Goal: Information Seeking & Learning: Find specific page/section

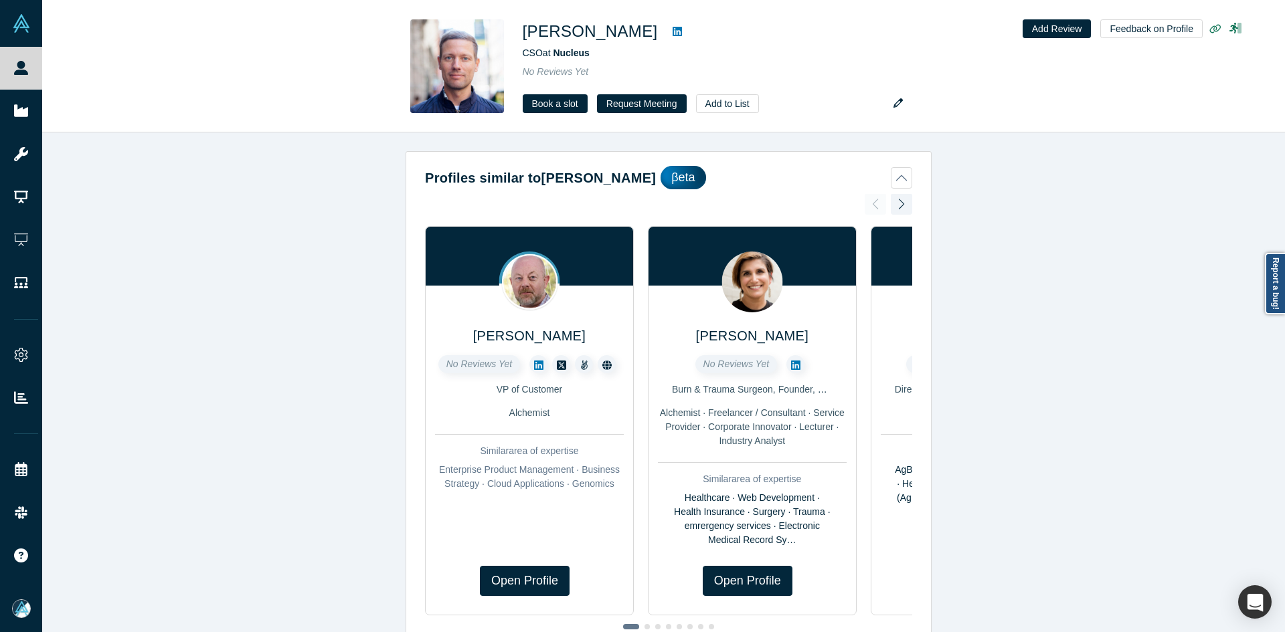
scroll to position [736, 0]
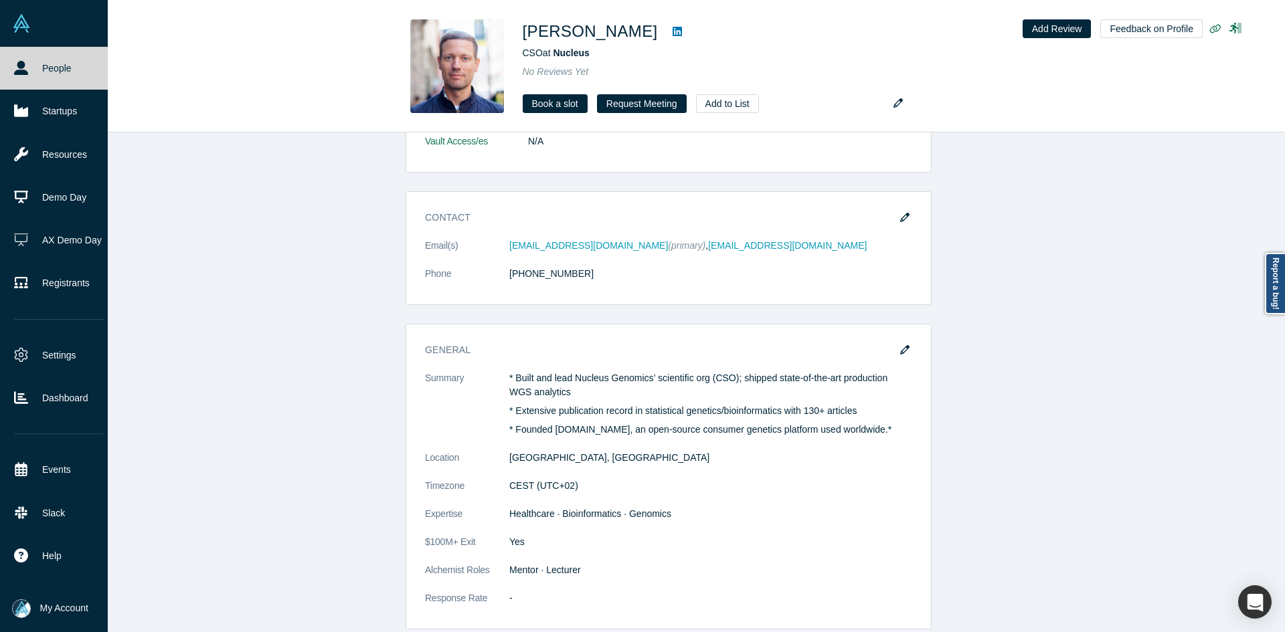
click at [25, 67] on icon at bounding box center [21, 68] width 14 height 14
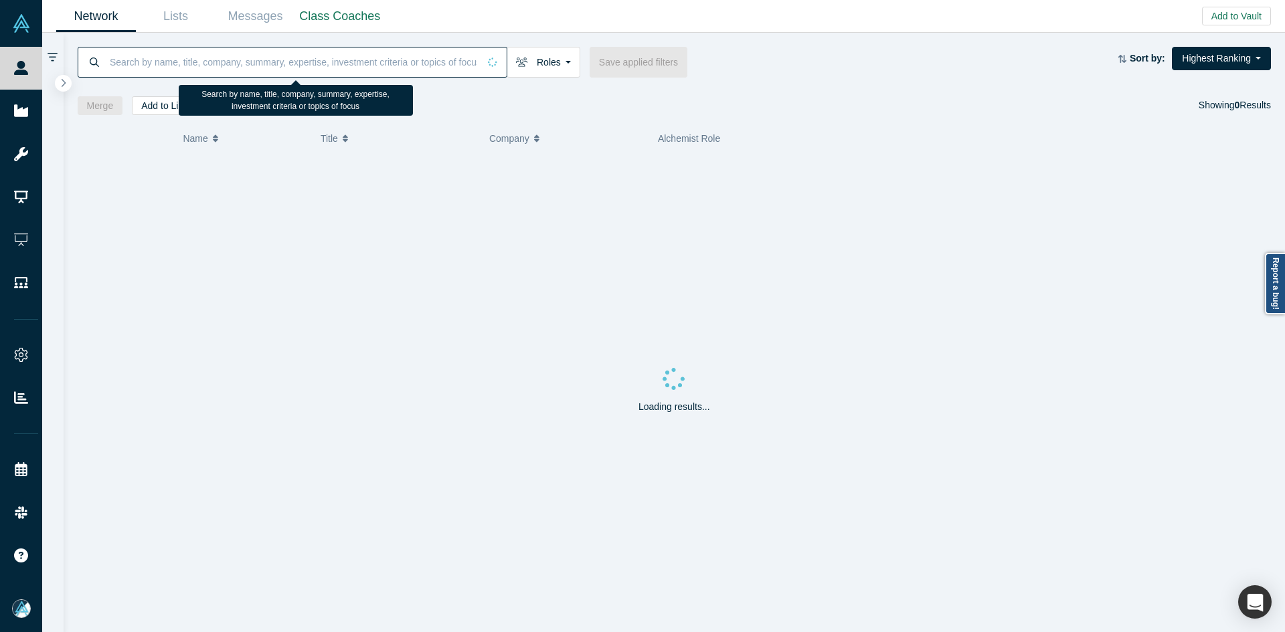
click at [323, 65] on input at bounding box center [293, 61] width 370 height 31
paste input "[URL][DOMAIN_NAME]"
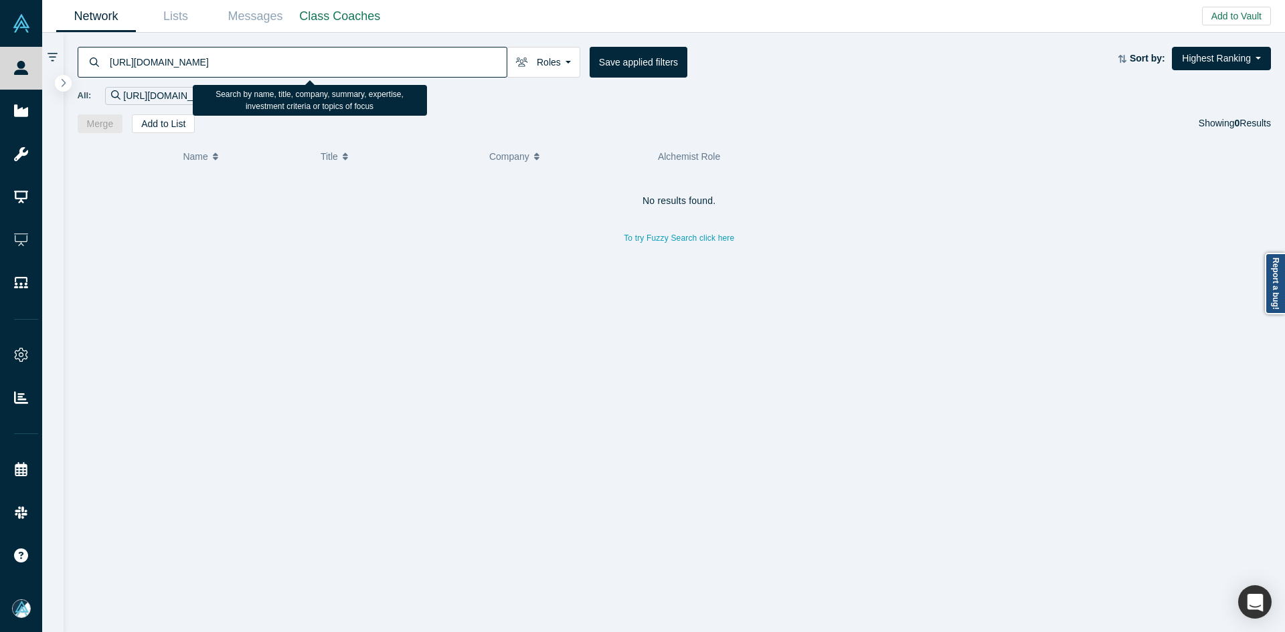
paste input "[PERSON_NAME]"
type input "[PERSON_NAME]"
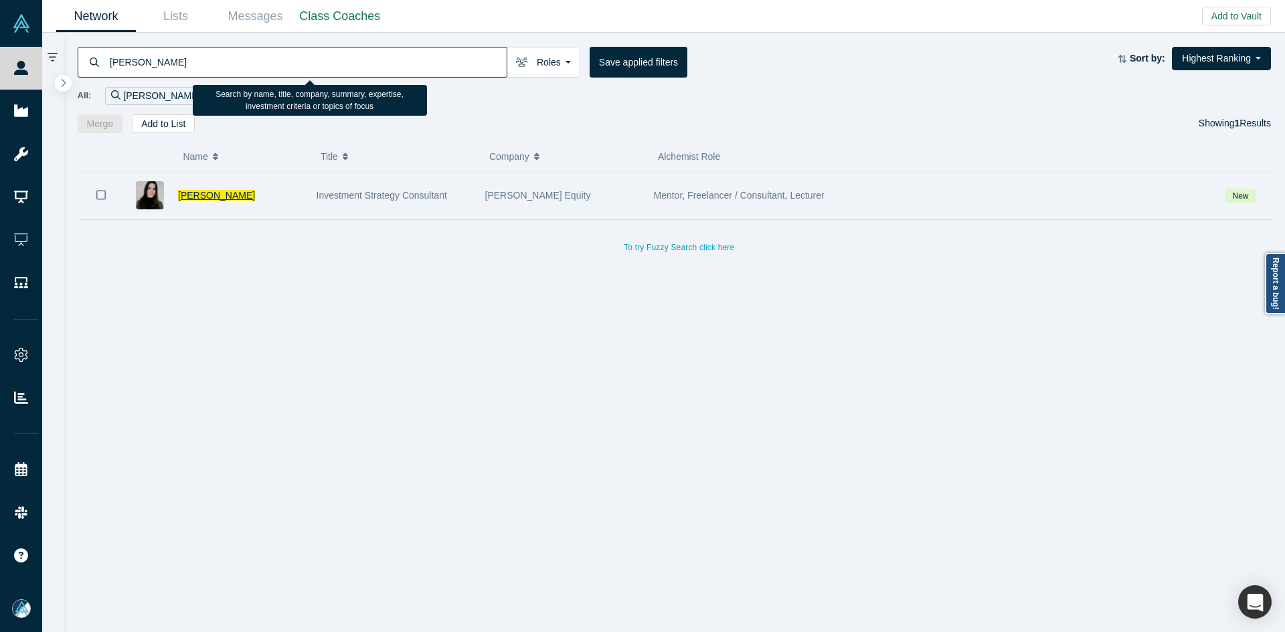
click at [207, 197] on span "[PERSON_NAME]" at bounding box center [216, 195] width 77 height 11
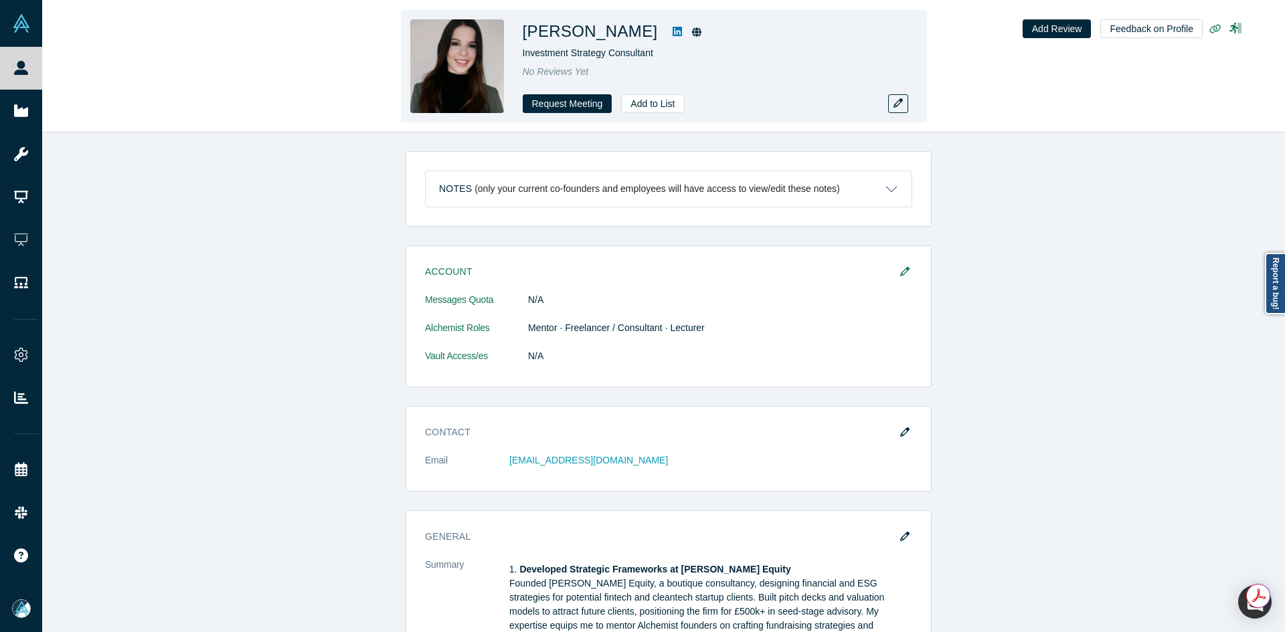
click at [672, 29] on icon at bounding box center [676, 31] width 9 height 9
copy h1 "[PERSON_NAME]"
drag, startPoint x: 614, startPoint y: 31, endPoint x: 578, endPoint y: 32, distance: 35.5
click at [578, 32] on h1 "[PERSON_NAME]" at bounding box center [590, 31] width 135 height 24
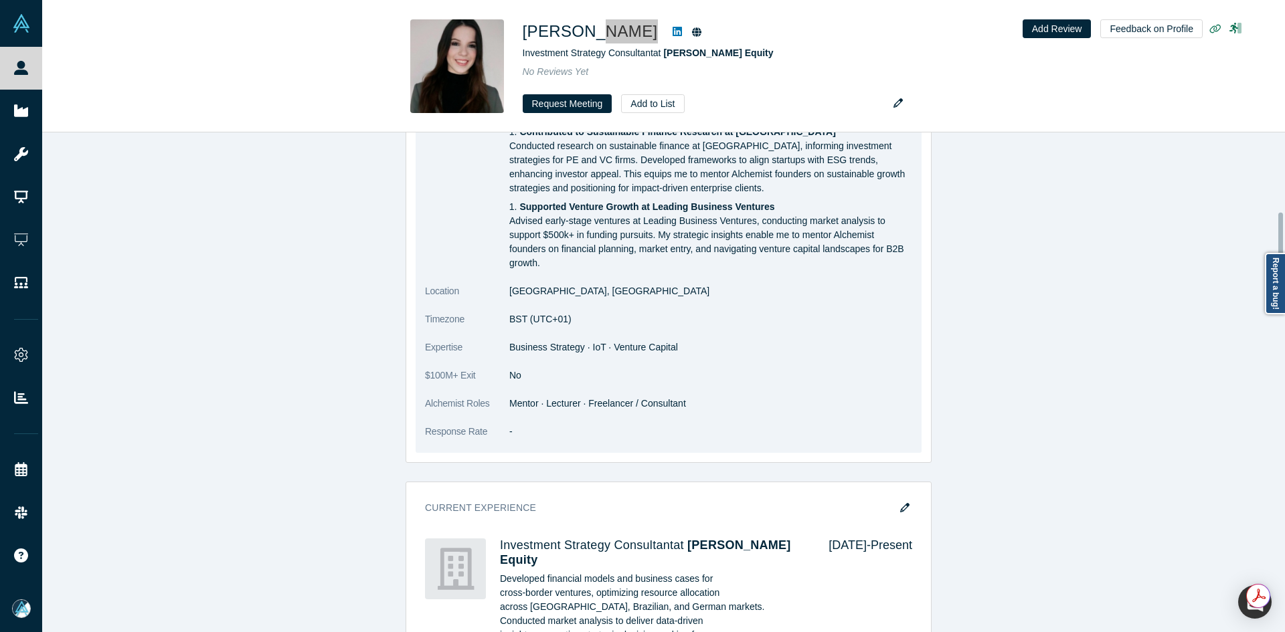
scroll to position [602, 0]
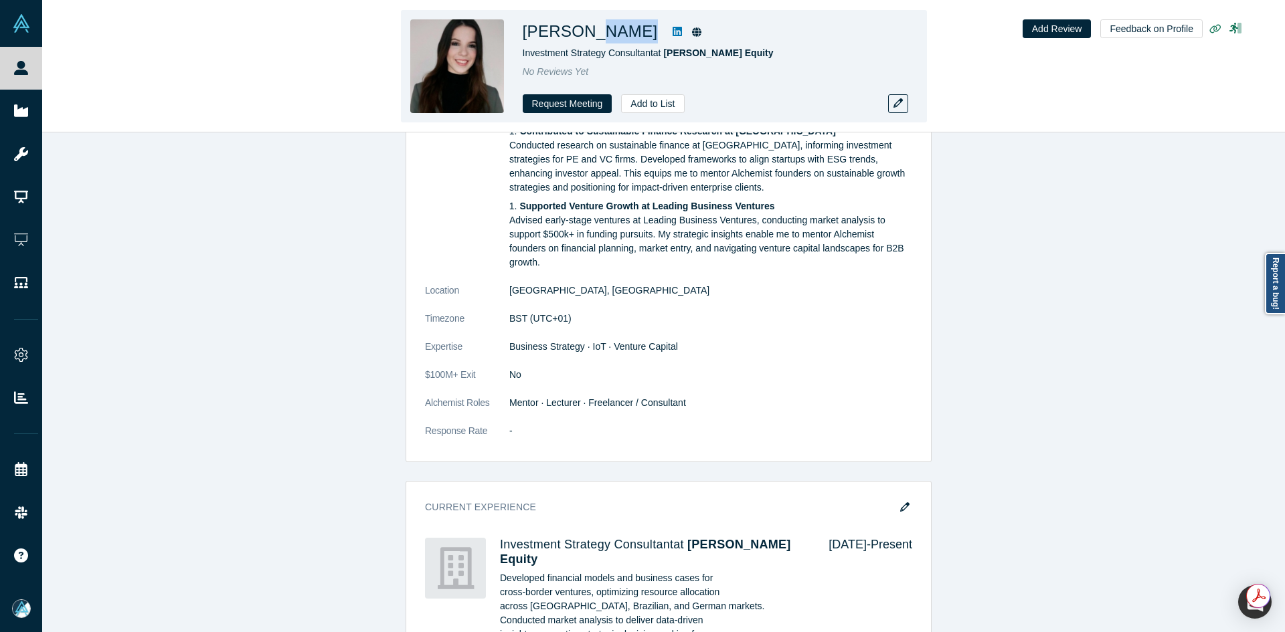
click at [672, 28] on icon at bounding box center [676, 31] width 9 height 9
click at [594, 39] on h1 "[PERSON_NAME]" at bounding box center [590, 31] width 135 height 24
copy h1 "[PERSON_NAME]"
drag, startPoint x: 615, startPoint y: 34, endPoint x: 520, endPoint y: 31, distance: 95.1
click at [520, 31] on div "[PERSON_NAME] Investment Strategy Consultant at [GEOGRAPHIC_DATA] Equity No Rev…" at bounding box center [664, 66] width 526 height 112
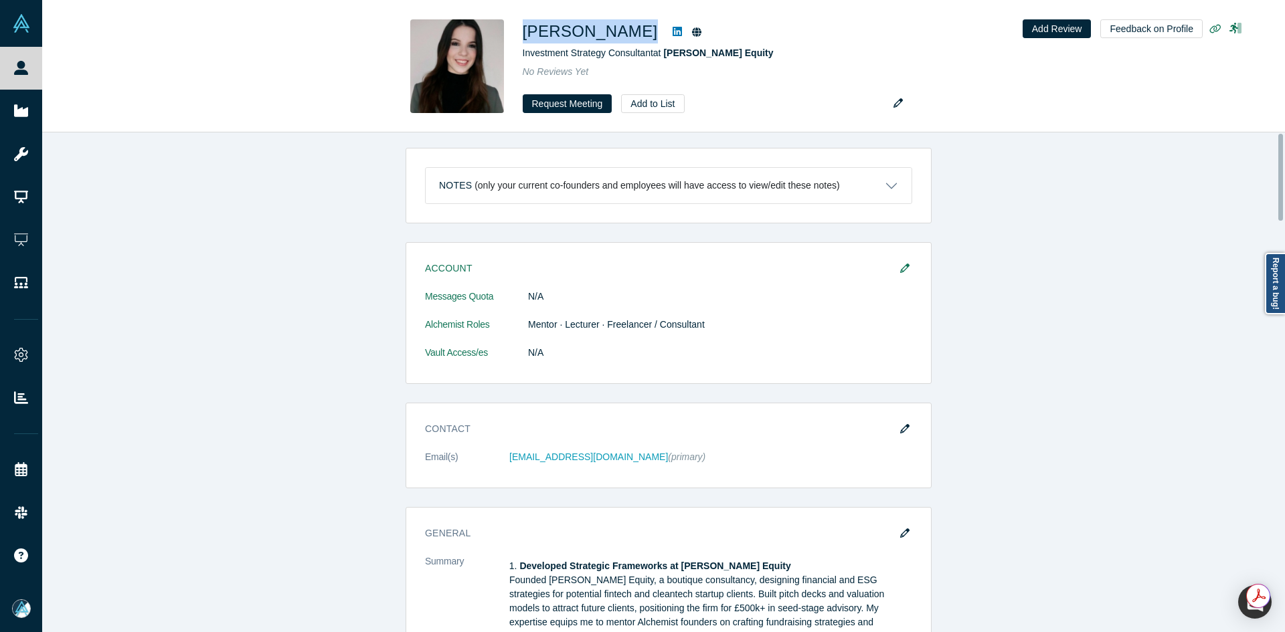
scroll to position [0, 0]
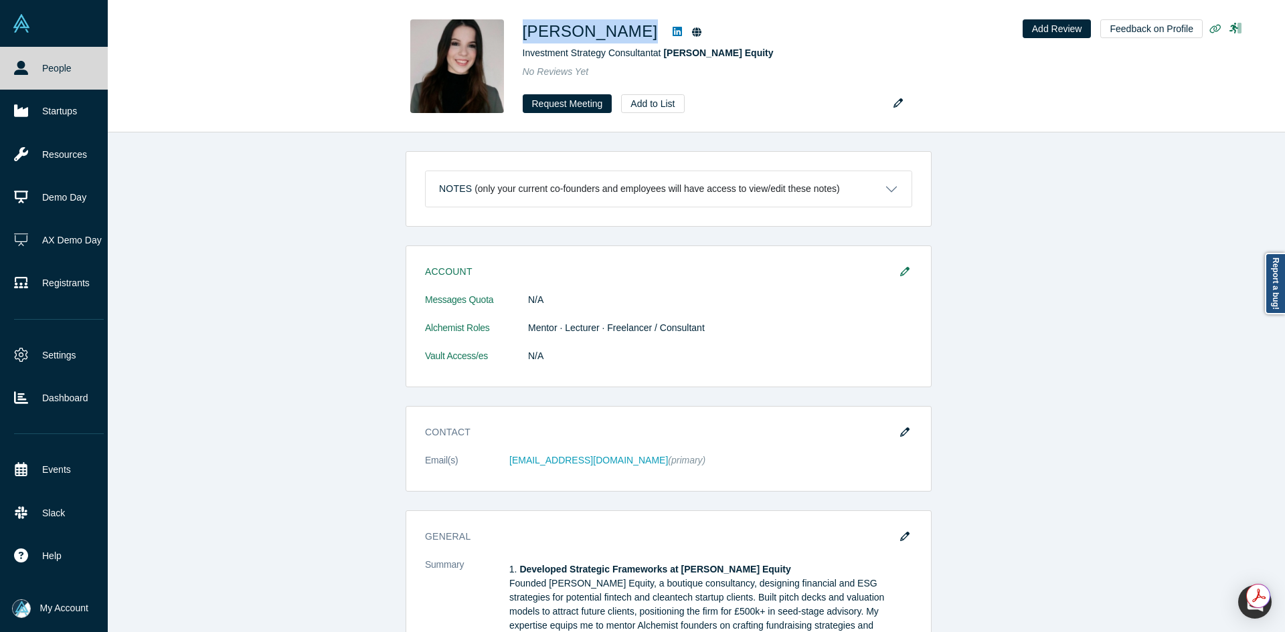
click at [1, 73] on link "People" at bounding box center [59, 68] width 118 height 43
click at [1, 72] on link "People" at bounding box center [59, 68] width 118 height 43
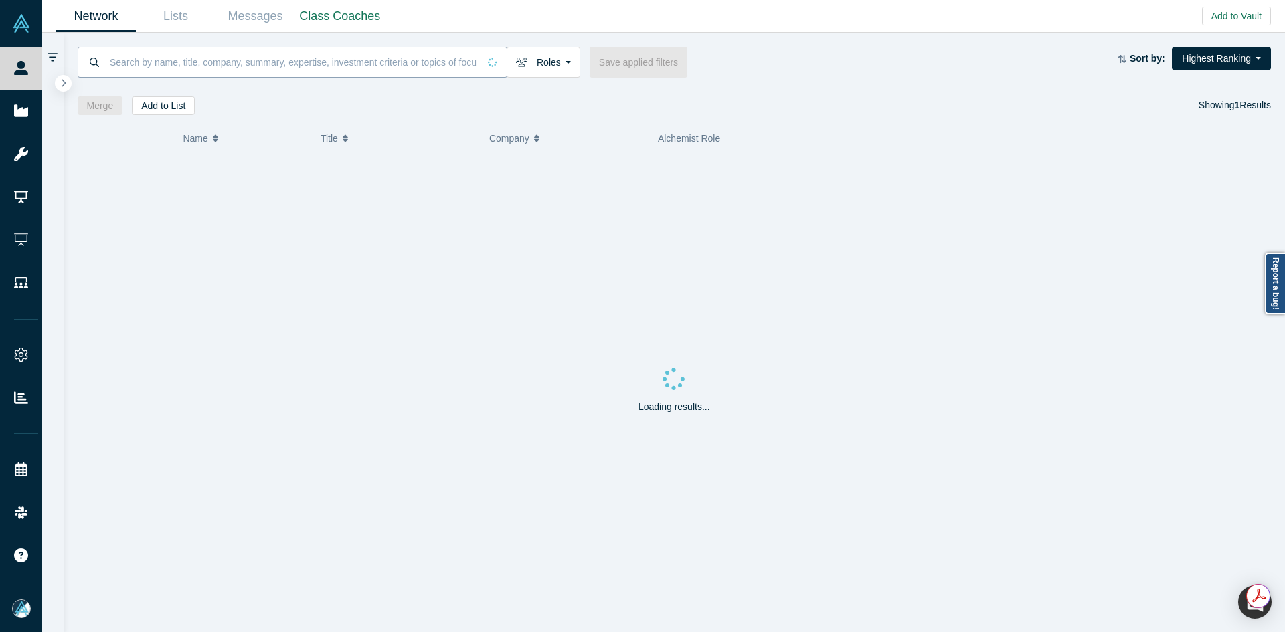
click at [233, 68] on input at bounding box center [293, 61] width 370 height 31
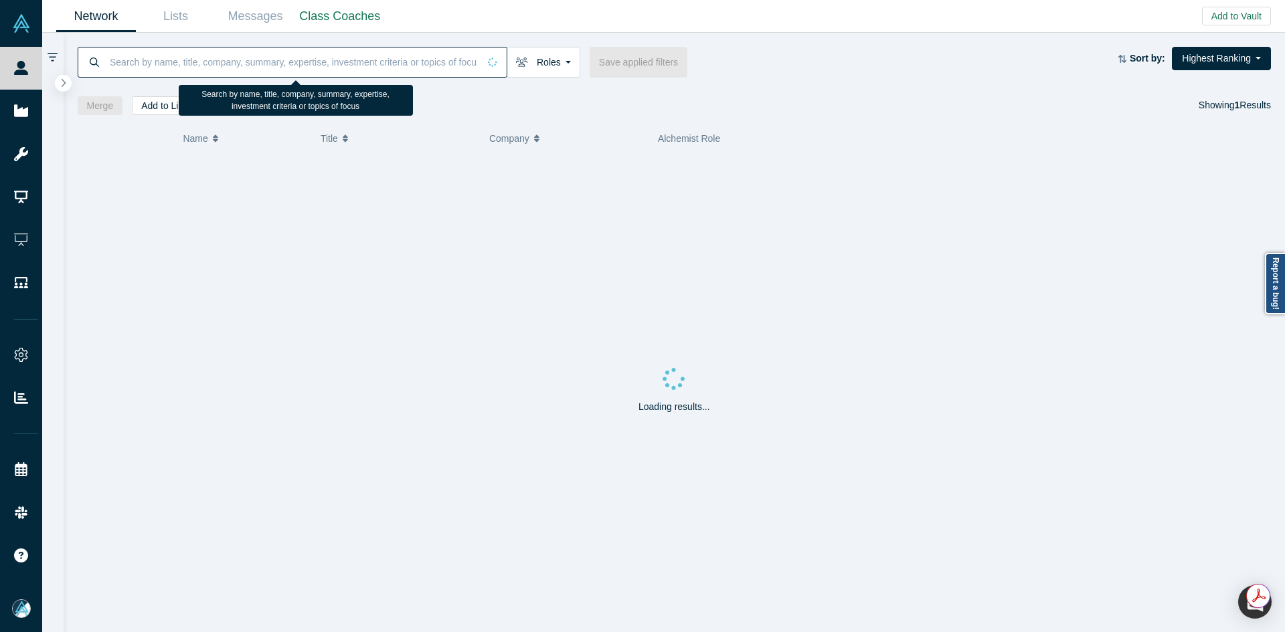
paste input "[PERSON_NAME]"
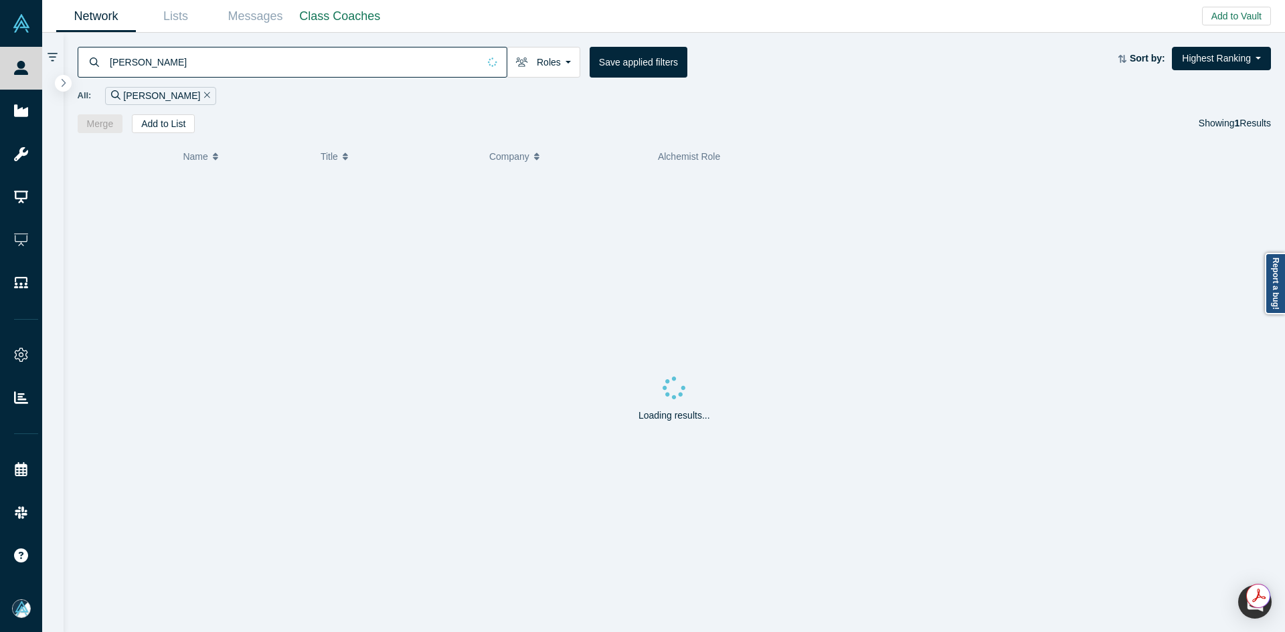
type input "[PERSON_NAME]"
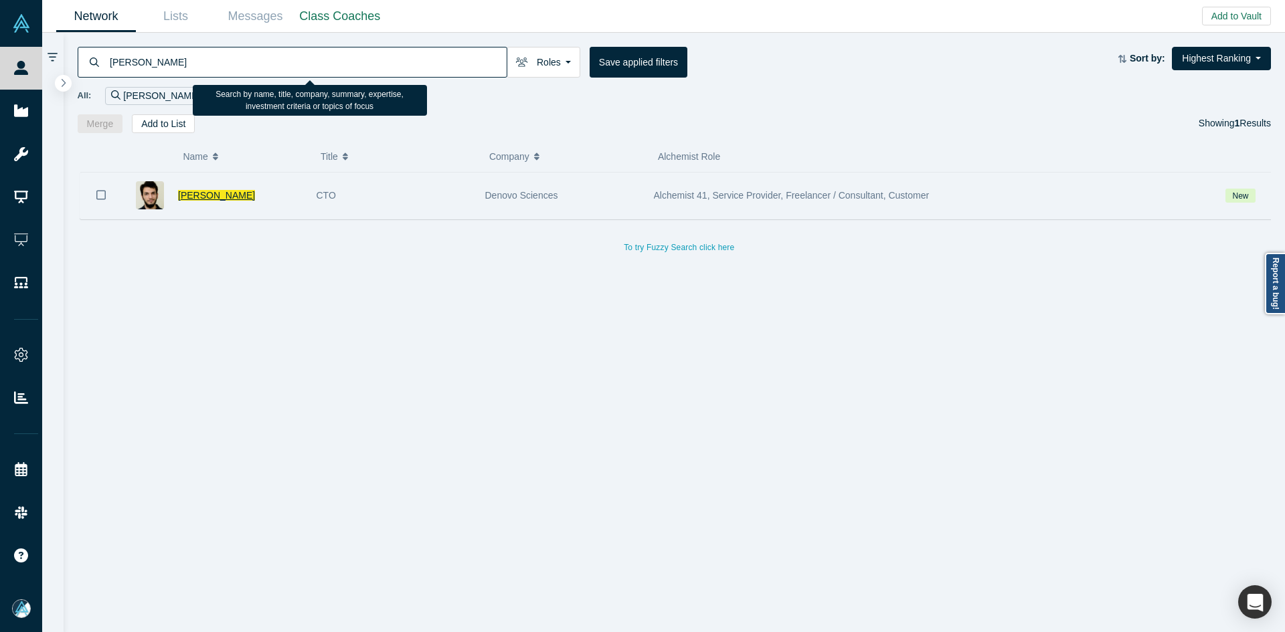
click at [236, 190] on span "[PERSON_NAME]" at bounding box center [216, 195] width 77 height 11
